Goal: Obtain resource: Obtain resource

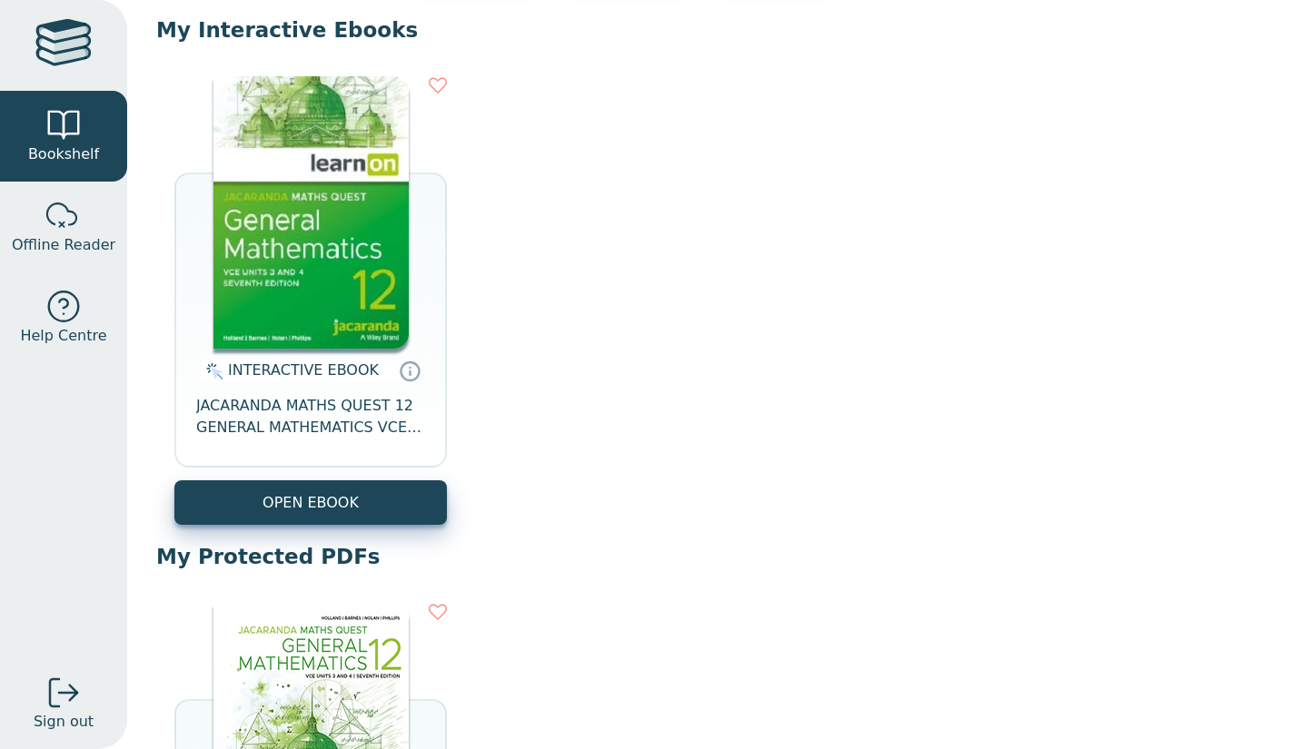
scroll to position [179, 0]
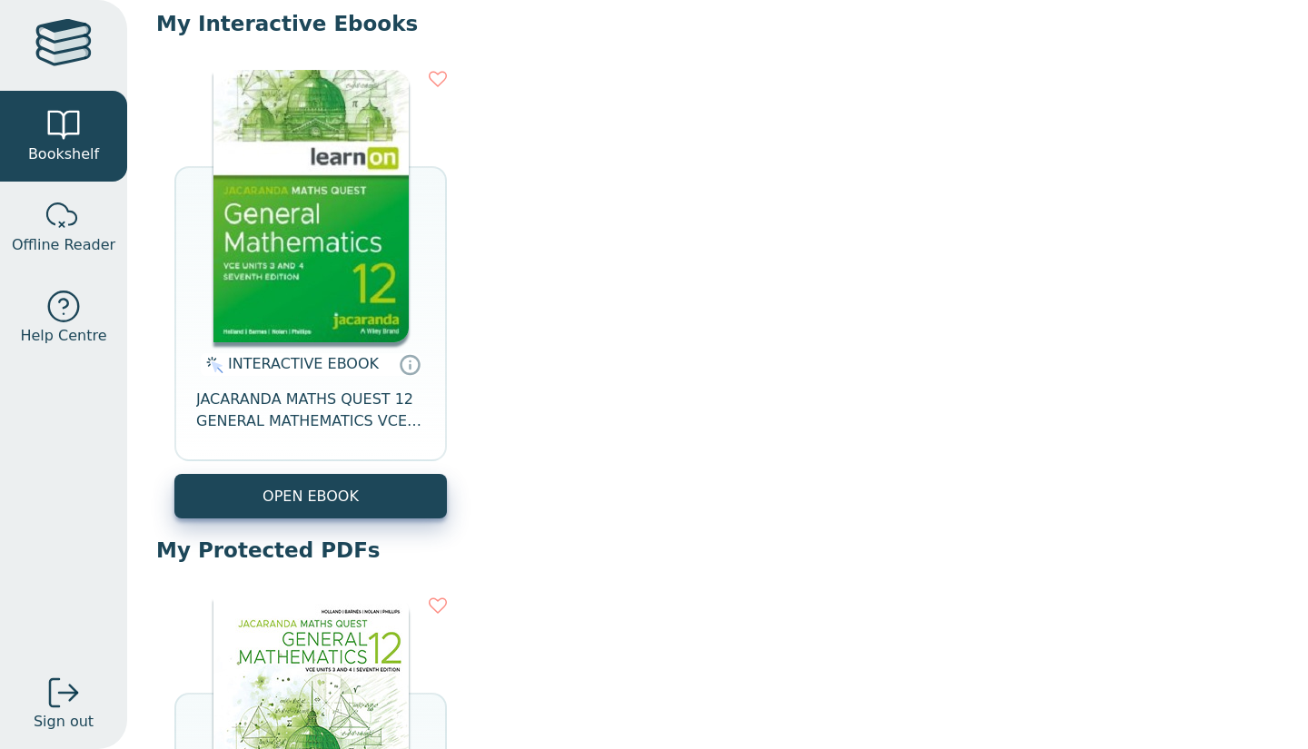
click at [329, 494] on button "OPEN EBOOK" at bounding box center [310, 496] width 272 height 45
click at [314, 496] on button "OPEN EBOOK" at bounding box center [310, 496] width 272 height 45
